Goal: Find contact information: Obtain details needed to contact an individual or organization

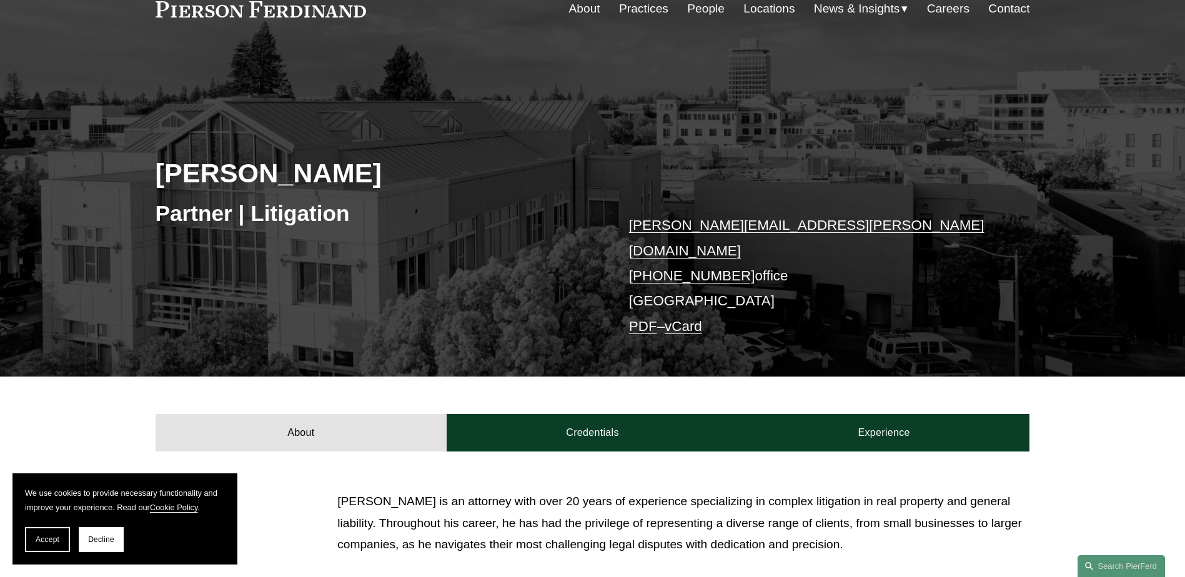
scroll to position [62, 0]
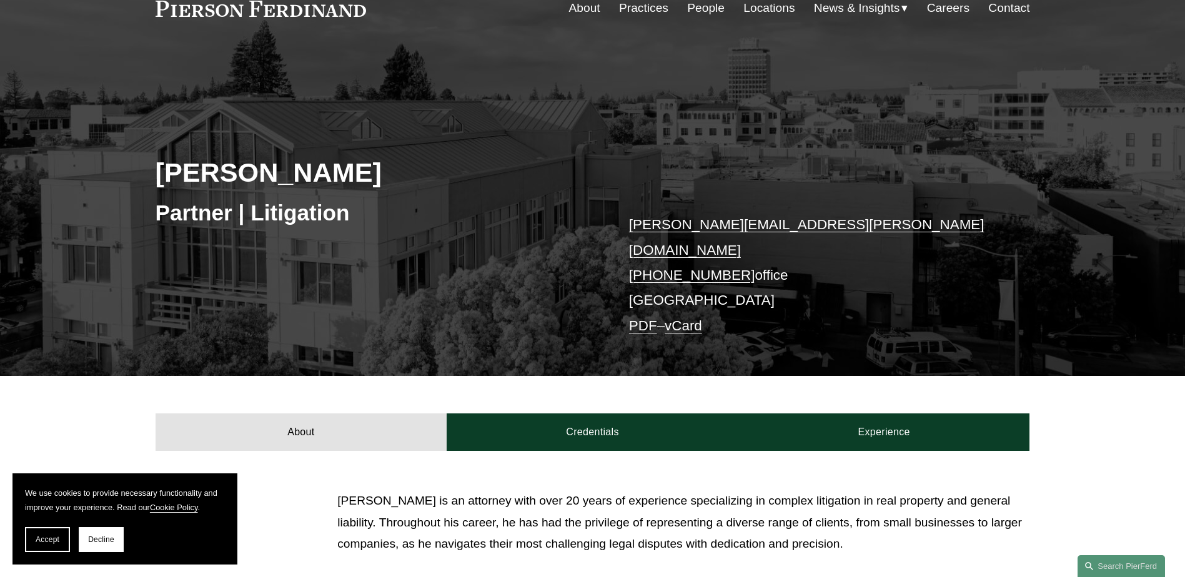
click at [754, 7] on link "Locations" at bounding box center [768, 8] width 51 height 24
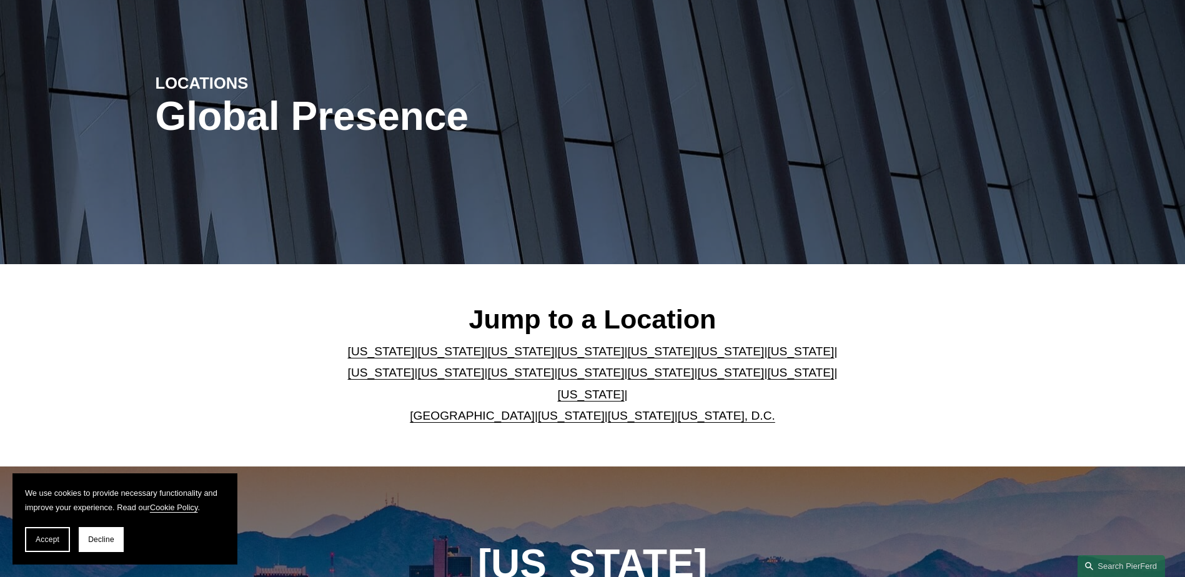
scroll to position [125, 0]
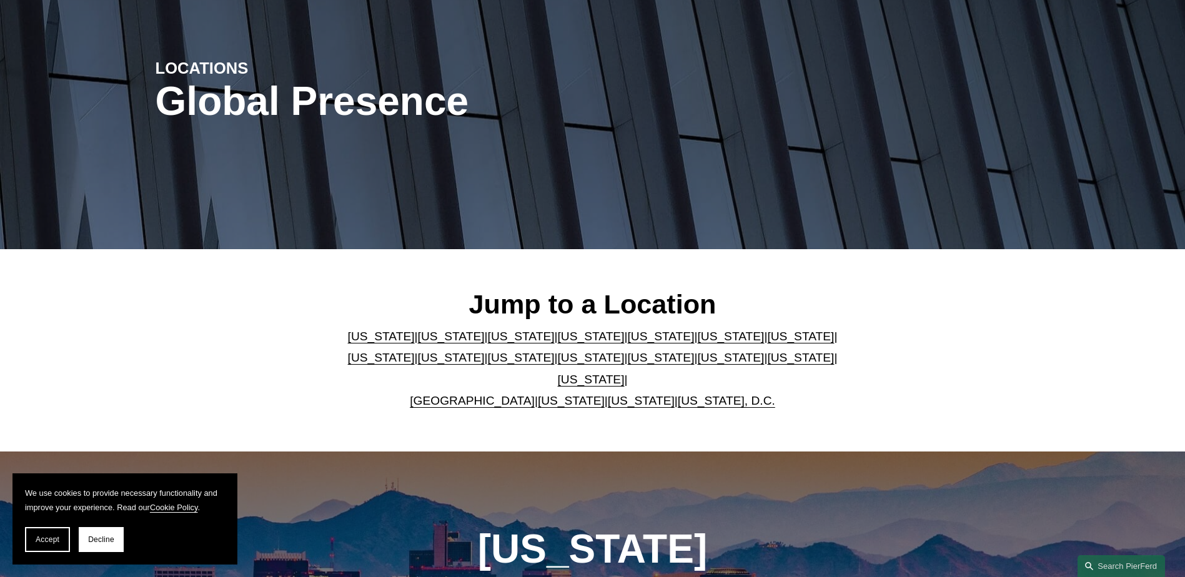
drag, startPoint x: 403, startPoint y: 340, endPoint x: 488, endPoint y: 343, distance: 85.6
click at [418, 340] on link "[US_STATE]" at bounding box center [451, 336] width 67 height 13
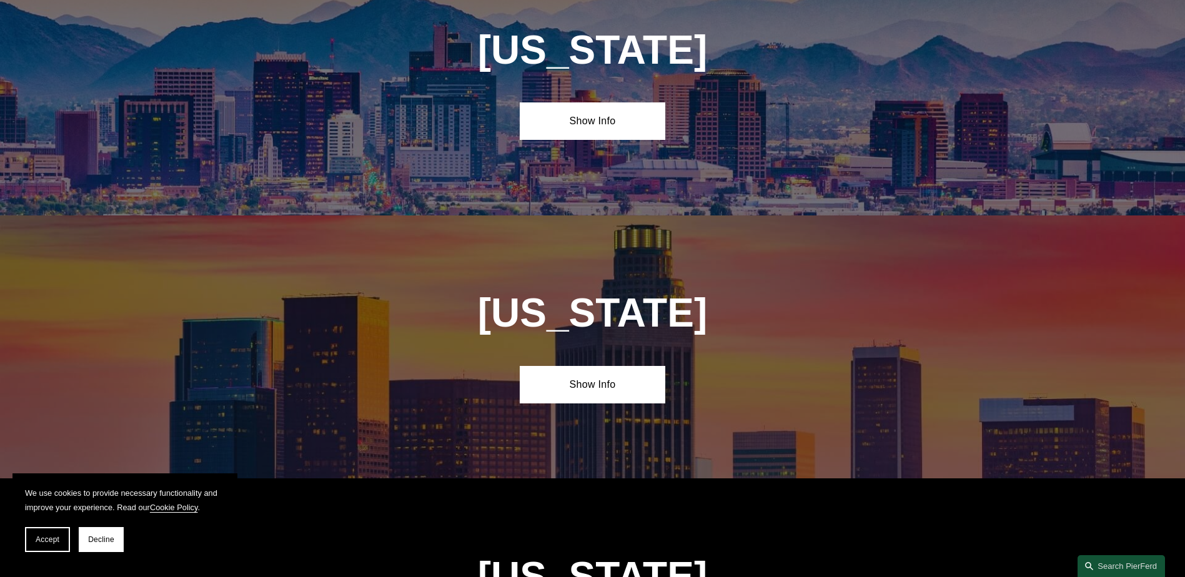
scroll to position [829, 0]
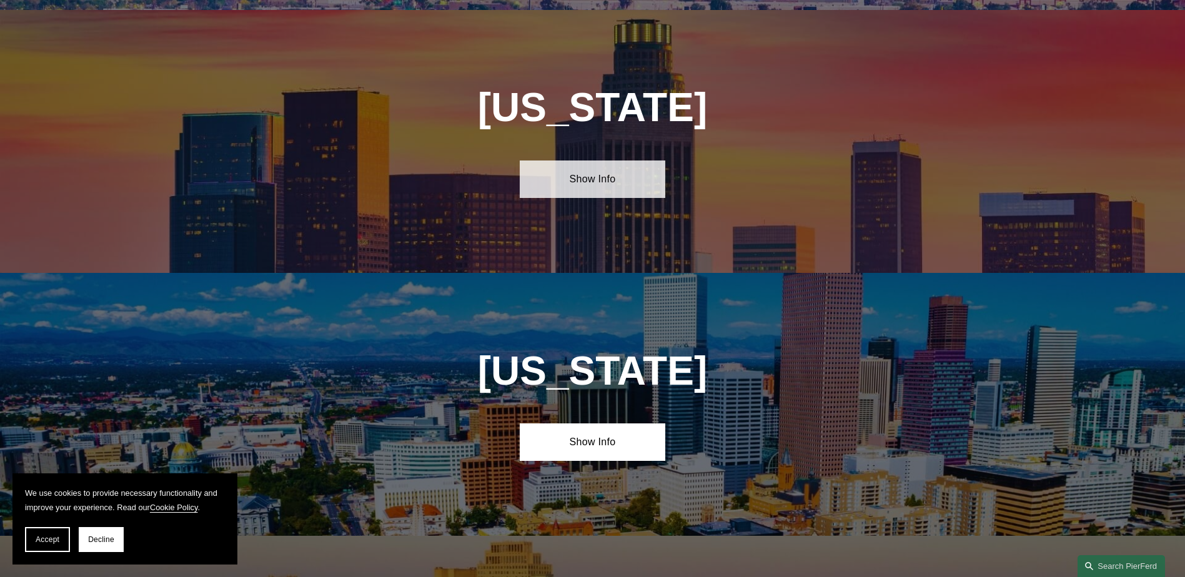
click at [571, 165] on link "Show Info" at bounding box center [593, 179] width 146 height 37
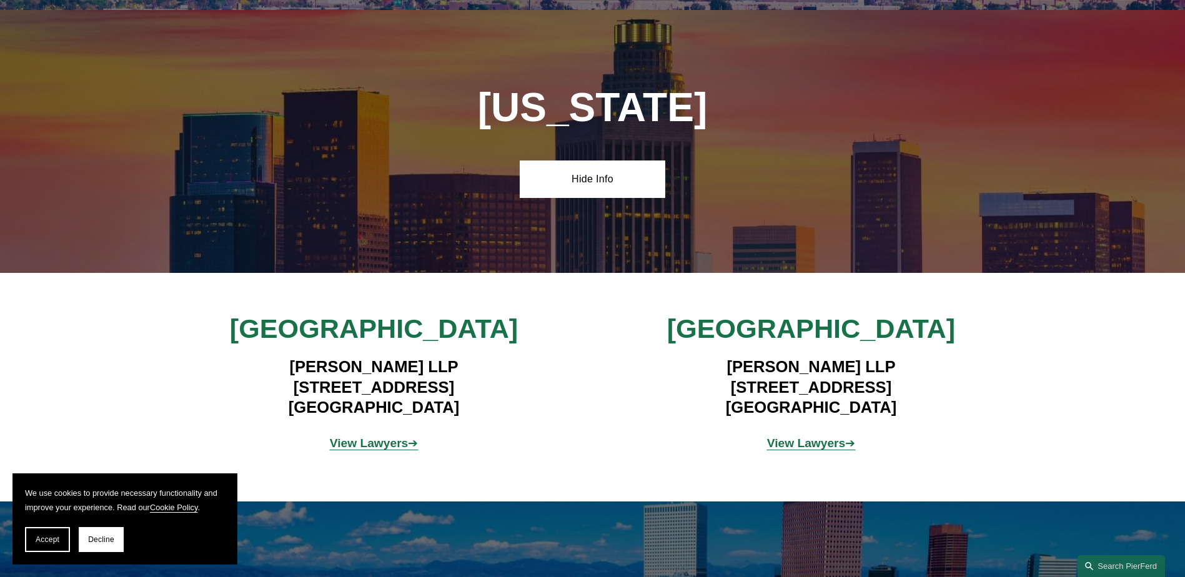
drag, startPoint x: 257, startPoint y: 370, endPoint x: 493, endPoint y: 377, distance: 236.8
click at [493, 377] on h4 "Pierson Ferdinand LLP 12100 Wilshire Blvd, Suite 800 Los Angeles, CA 90025" at bounding box center [374, 387] width 364 height 61
drag, startPoint x: 493, startPoint y: 377, endPoint x: 423, endPoint y: 373, distance: 70.6
copy h4 "12100 Wilshire Blvd, Suite 800"
drag, startPoint x: 417, startPoint y: 400, endPoint x: 463, endPoint y: 392, distance: 46.9
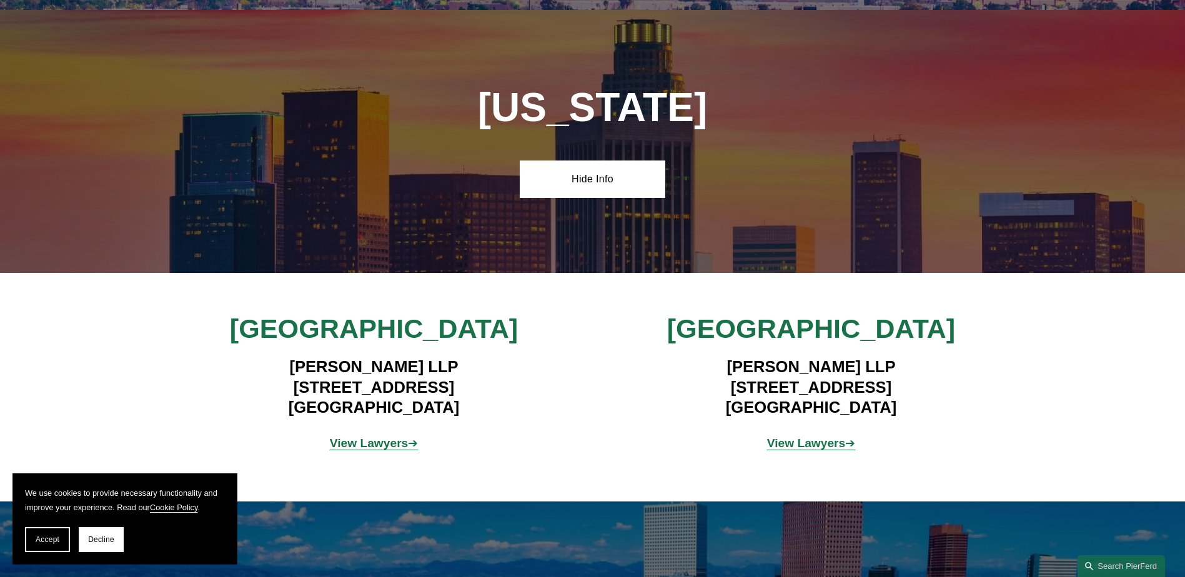
click at [463, 392] on h4 "Pierson Ferdinand LLP 12100 Wilshire Blvd, Suite 800 Los Angeles, CA 90025" at bounding box center [374, 387] width 364 height 61
drag, startPoint x: 463, startPoint y: 392, endPoint x: 430, endPoint y: 393, distance: 32.5
copy h4 "90025"
click at [361, 437] on strong "View Lawyers" at bounding box center [369, 443] width 79 height 13
click at [94, 540] on span "Decline" at bounding box center [101, 539] width 26 height 9
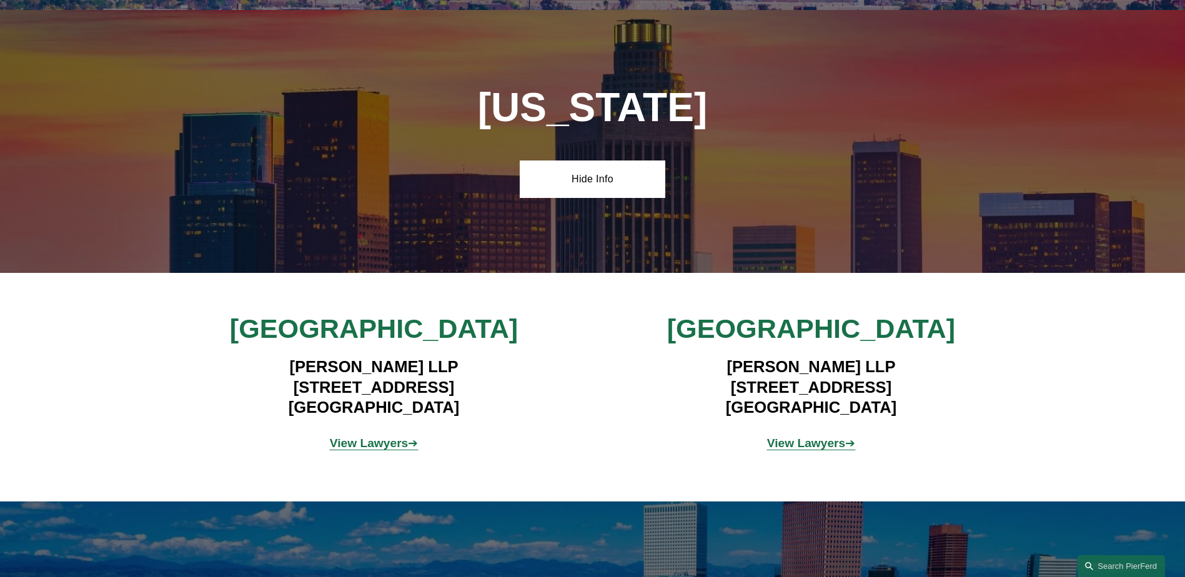
click at [815, 437] on strong "View Lawyers" at bounding box center [806, 443] width 79 height 13
drag, startPoint x: 700, startPoint y: 373, endPoint x: 922, endPoint y: 380, distance: 221.8
click at [922, 380] on h4 "Pierson Ferdinand LLP 2100 Geng Road, Suite 210 Palo Alto, CA 94303" at bounding box center [811, 387] width 364 height 61
drag, startPoint x: 922, startPoint y: 380, endPoint x: 852, endPoint y: 378, distance: 69.3
copy h4 "2100 Geng Road, Suite 210"
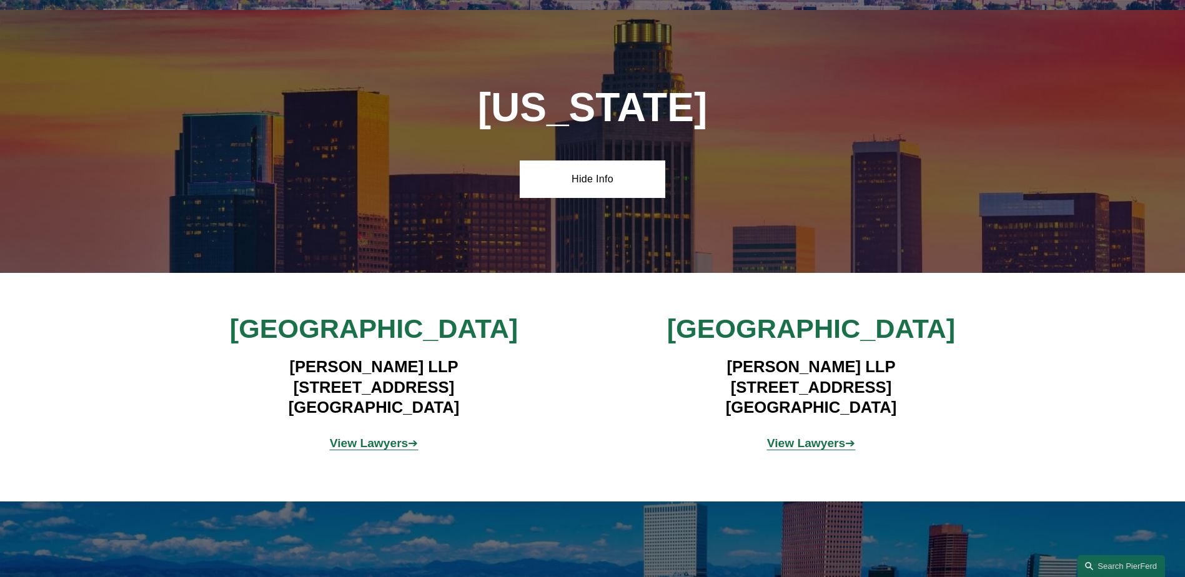
drag, startPoint x: 845, startPoint y: 398, endPoint x: 897, endPoint y: 395, distance: 51.9
click at [897, 395] on h4 "Pierson Ferdinand LLP 2100 Geng Road, Suite 210 Palo Alto, CA 94303" at bounding box center [811, 387] width 364 height 61
drag, startPoint x: 897, startPoint y: 395, endPoint x: 866, endPoint y: 393, distance: 30.7
copy h4 "94303"
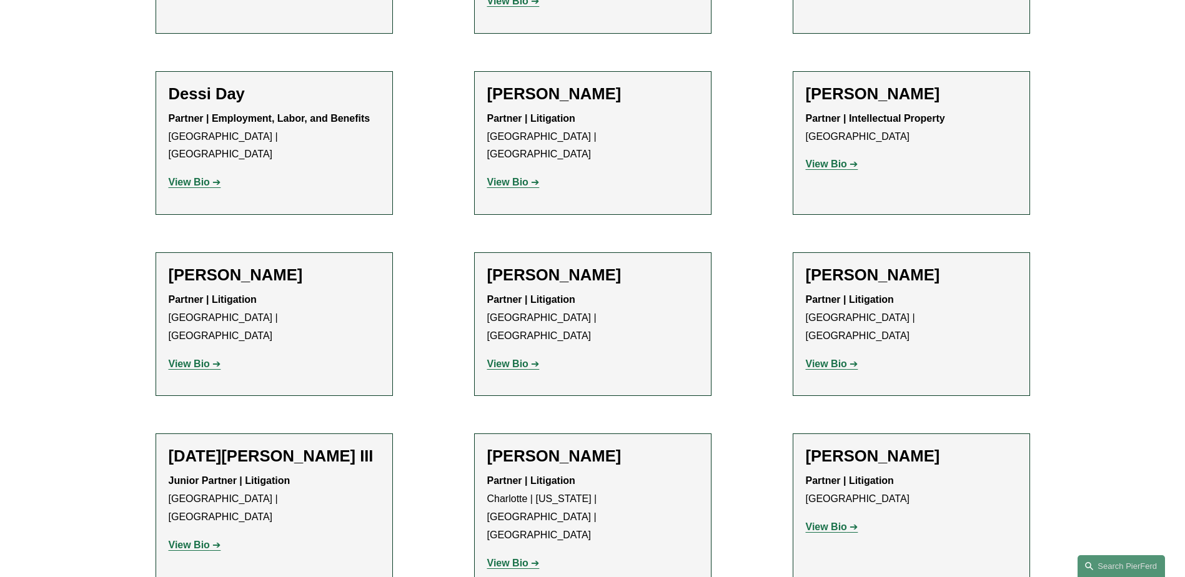
scroll to position [812, 0]
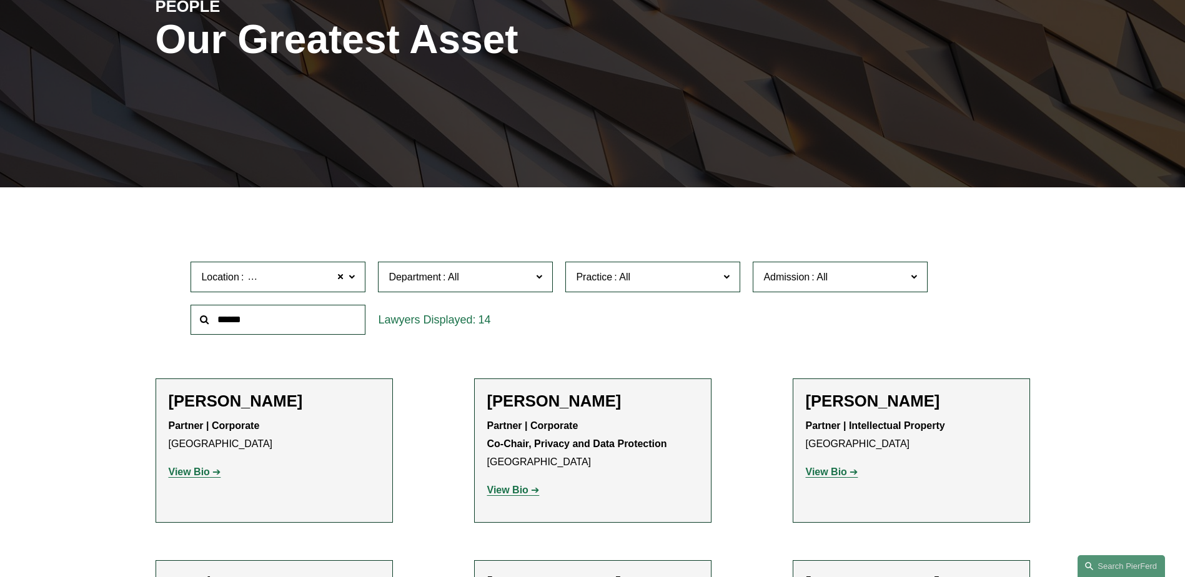
scroll to position [0, 0]
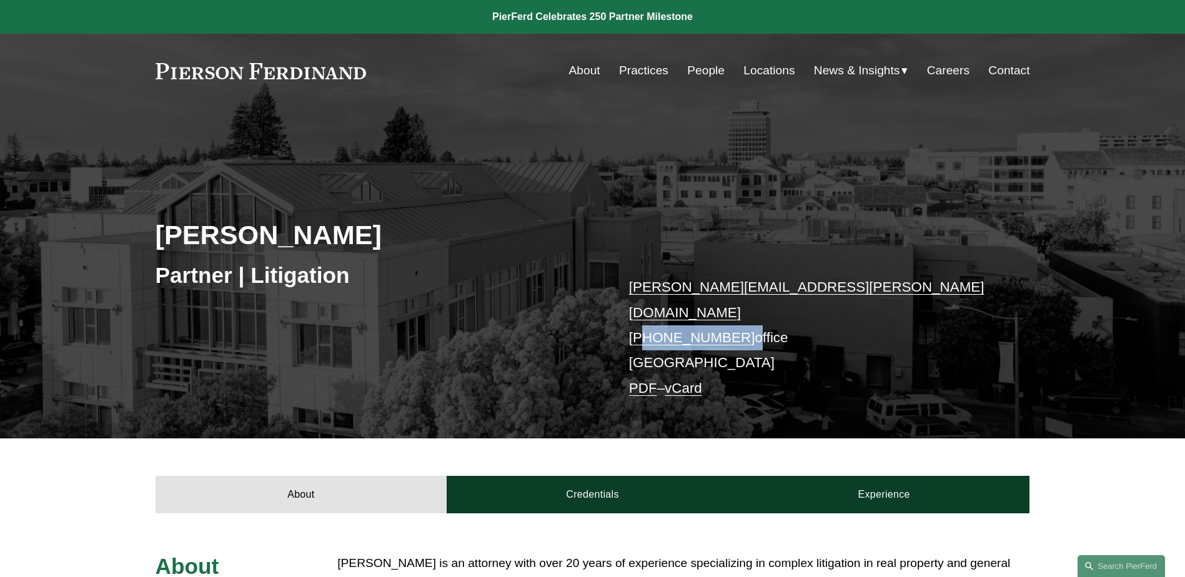
drag, startPoint x: 739, startPoint y: 314, endPoint x: 644, endPoint y: 315, distance: 95.6
click at [644, 315] on p "[PERSON_NAME][EMAIL_ADDRESS][PERSON_NAME][DOMAIN_NAME] [PHONE_NUMBER] office [G…" at bounding box center [811, 338] width 364 height 126
drag, startPoint x: 644, startPoint y: 315, endPoint x: 655, endPoint y: 311, distance: 11.3
copy p ".415.674.4148"
